Goal: Task Accomplishment & Management: Complete application form

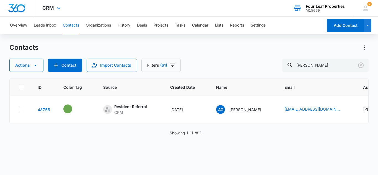
scroll to position [0, 283]
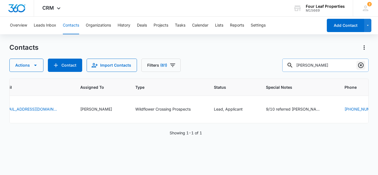
click at [359, 65] on icon "Clear" at bounding box center [361, 65] width 7 height 7
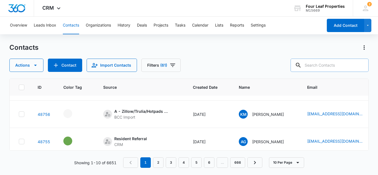
scroll to position [0, 0]
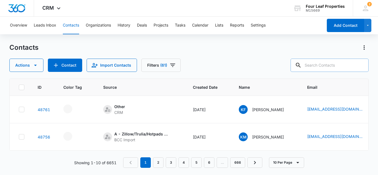
click at [316, 66] on input "text" at bounding box center [330, 65] width 78 height 13
type input "c"
type input "[PERSON_NAME]"
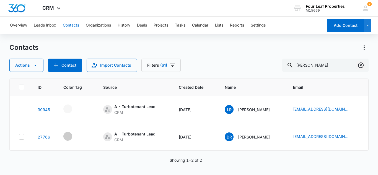
click at [362, 65] on icon "Clear" at bounding box center [361, 65] width 7 height 7
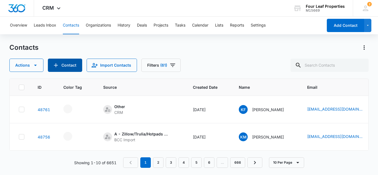
click at [62, 63] on button "Contact" at bounding box center [65, 65] width 34 height 13
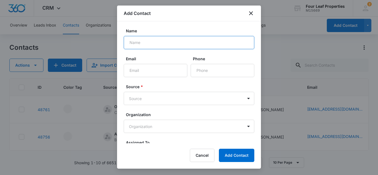
click at [145, 43] on input "Name" at bounding box center [189, 42] width 131 height 13
type input "C"
type input "[PERSON_NAME] & [PERSON_NAME]"
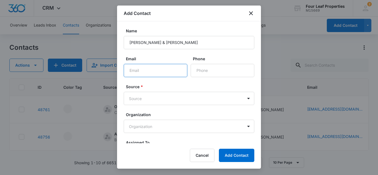
click at [141, 71] on input "Email" at bounding box center [156, 70] width 64 height 13
click at [170, 71] on input "[EMAIL_ADDRESS][DOMAIN_NAME]" at bounding box center [156, 70] width 64 height 13
type input "[EMAIL_ADDRESS][DOMAIN_NAME]"
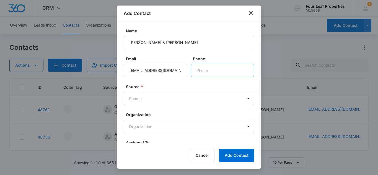
click at [204, 70] on input "Phone" at bounding box center [223, 70] width 64 height 13
type input "[PHONE_NUMBER]"
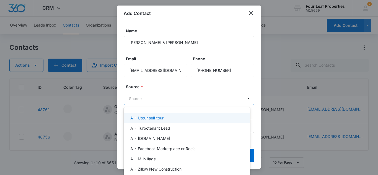
click at [149, 99] on body "CRM Apps Reputation Websites Forms CRM Email Social Shop Payments POS Content A…" at bounding box center [189, 87] width 378 height 175
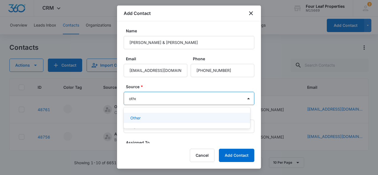
type input "other"
click at [134, 117] on p "Other" at bounding box center [135, 118] width 10 height 6
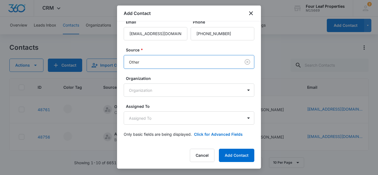
scroll to position [37, 0]
click at [137, 122] on body "CRM Apps Reputation Websites Forms CRM Email Social Shop Payments POS Content A…" at bounding box center [189, 87] width 378 height 175
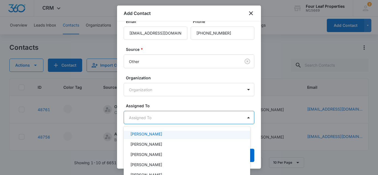
scroll to position [111, 0]
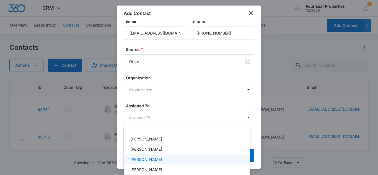
click at [141, 159] on p "[PERSON_NAME]" at bounding box center [146, 160] width 32 height 6
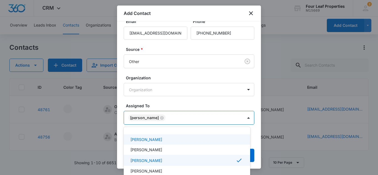
click at [165, 100] on div at bounding box center [189, 87] width 378 height 175
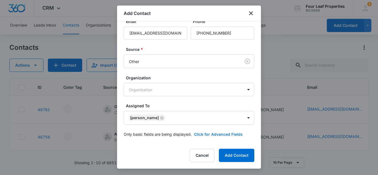
click at [210, 134] on button "Click for Advanced Fields" at bounding box center [218, 134] width 49 height 6
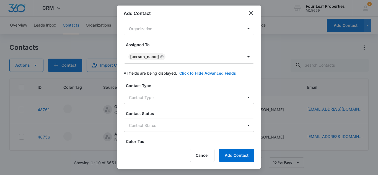
scroll to position [120, 0]
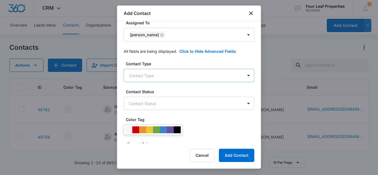
click at [146, 75] on body "CRM Apps Reputation Websites Forms CRM Email Social Shop Payments POS Content A…" at bounding box center [189, 87] width 378 height 175
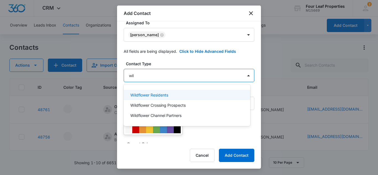
type input "wild"
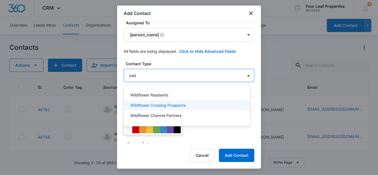
drag, startPoint x: 157, startPoint y: 105, endPoint x: 164, endPoint y: 80, distance: 26.5
click at [158, 105] on p "Wildflower Crossing Prospects" at bounding box center [157, 105] width 55 height 6
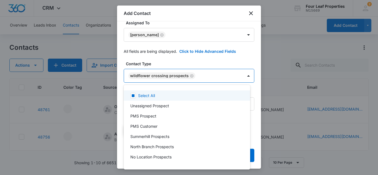
click at [167, 58] on div at bounding box center [189, 87] width 378 height 175
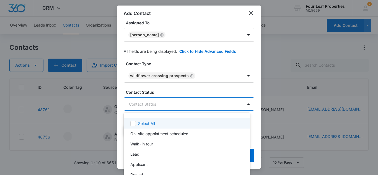
click at [151, 104] on body "CRM Apps Reputation Websites Forms CRM Email Social Shop Payments POS Content A…" at bounding box center [189, 87] width 378 height 175
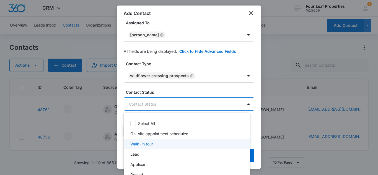
click at [146, 146] on p "Walk-in tour" at bounding box center [141, 144] width 23 height 6
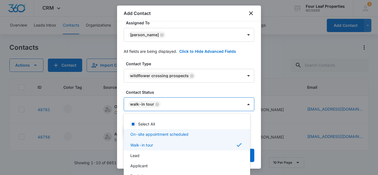
click at [160, 86] on div at bounding box center [189, 87] width 378 height 175
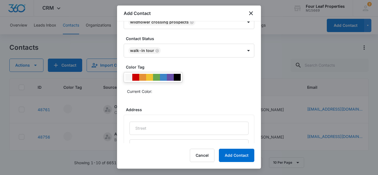
scroll to position [176, 0]
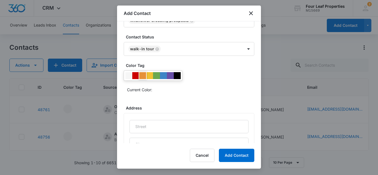
click at [141, 75] on div at bounding box center [142, 75] width 7 height 7
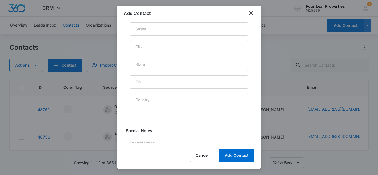
scroll to position [298, 0]
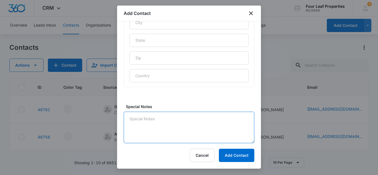
click at [134, 118] on textarea "Special Notes" at bounding box center [189, 128] width 131 height 32
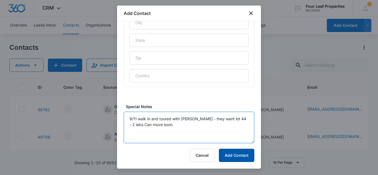
type textarea "9/11 walk in and toured with [PERSON_NAME] - they want lot 44 - 2 labs Can move…"
click at [241, 156] on button "Add Contact" at bounding box center [236, 155] width 35 height 13
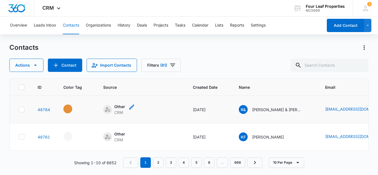
click at [130, 106] on icon "Source - [object Object] - Select to Edit Field" at bounding box center [131, 107] width 7 height 7
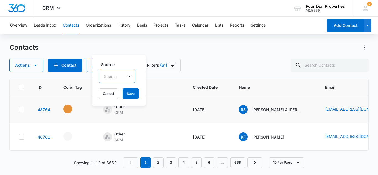
click at [112, 76] on div at bounding box center [110, 76] width 13 height 7
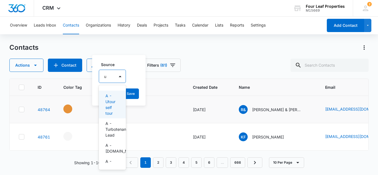
type input "ut"
click at [111, 105] on p "A - Utour self tour" at bounding box center [112, 104] width 14 height 23
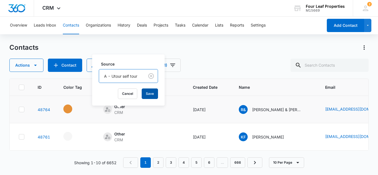
click at [155, 94] on button "Save" at bounding box center [150, 94] width 16 height 11
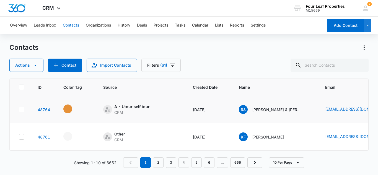
click at [173, 120] on td "A - Utour self tour CRM" at bounding box center [142, 109] width 90 height 27
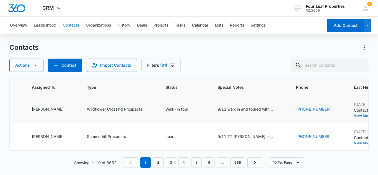
scroll to position [0, 376]
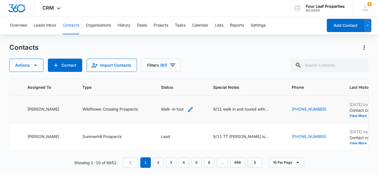
click at [187, 109] on icon "Status - Walk-in tour - Select to Edit Field" at bounding box center [190, 109] width 7 height 7
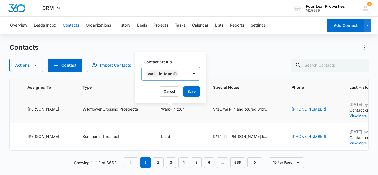
click at [174, 73] on icon "Remove Walk-in tour" at bounding box center [175, 74] width 4 height 4
click at [160, 74] on div at bounding box center [160, 74] width 27 height 7
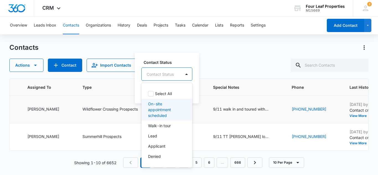
click at [163, 107] on p "On-site appointment scheduled" at bounding box center [166, 109] width 37 height 17
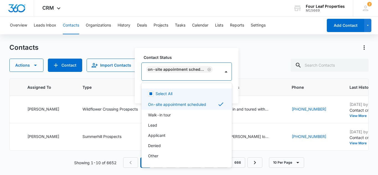
click at [218, 42] on div "Overview Leads Inbox Contacts Organizations History Deals Projects Tasks Calend…" at bounding box center [189, 96] width 378 height 158
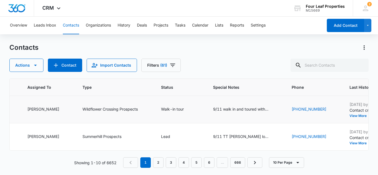
click at [187, 107] on icon "Status - Walk-in tour - Select to Edit Field" at bounding box center [190, 109] width 7 height 7
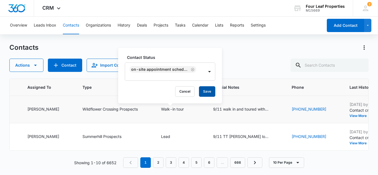
click at [208, 88] on button "Save" at bounding box center [207, 91] width 16 height 11
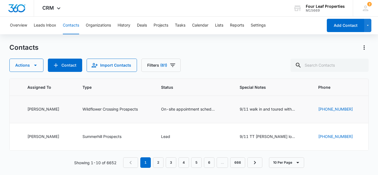
drag, startPoint x: 295, startPoint y: 109, endPoint x: 295, endPoint y: 105, distance: 3.3
click at [299, 109] on icon "Special Notes - 9/11 walk in and toured with Brittney - they want lot 44 - 2 la…" at bounding box center [301, 109] width 5 height 5
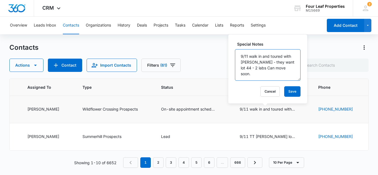
click at [250, 56] on textarea "9/11 walk in and toured with [PERSON_NAME] - they want lot 44 - 2 labs Can move…" at bounding box center [268, 65] width 66 height 32
type textarea "9/11 texted her the link to apply - walk in and toured with [PERSON_NAME] - the…"
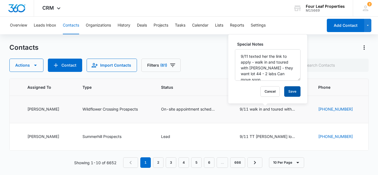
click at [286, 88] on button "Save" at bounding box center [292, 91] width 16 height 11
